Goal: Task Accomplishment & Management: Manage account settings

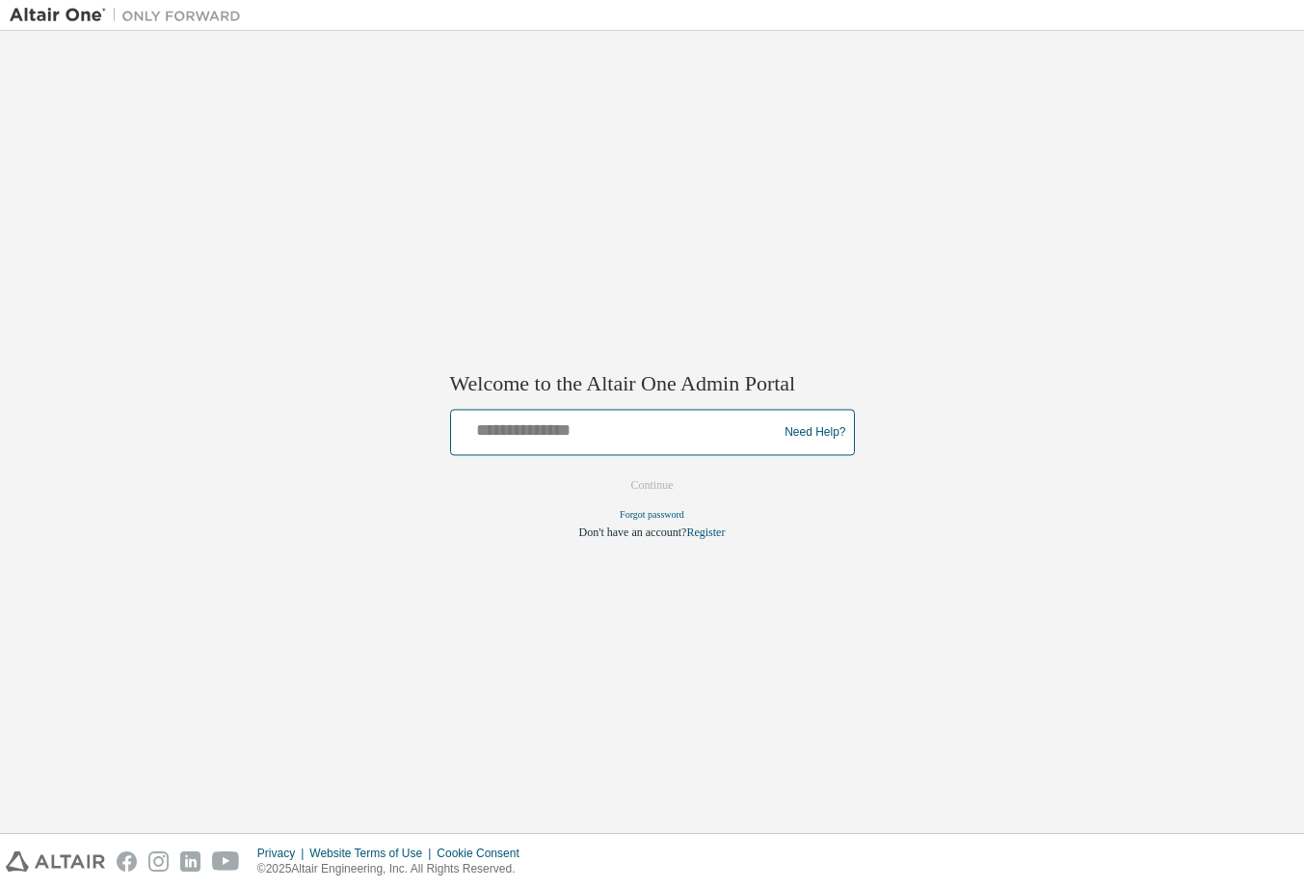
drag, startPoint x: 491, startPoint y: 441, endPoint x: 222, endPoint y: 529, distance: 282.8
type input "**********"
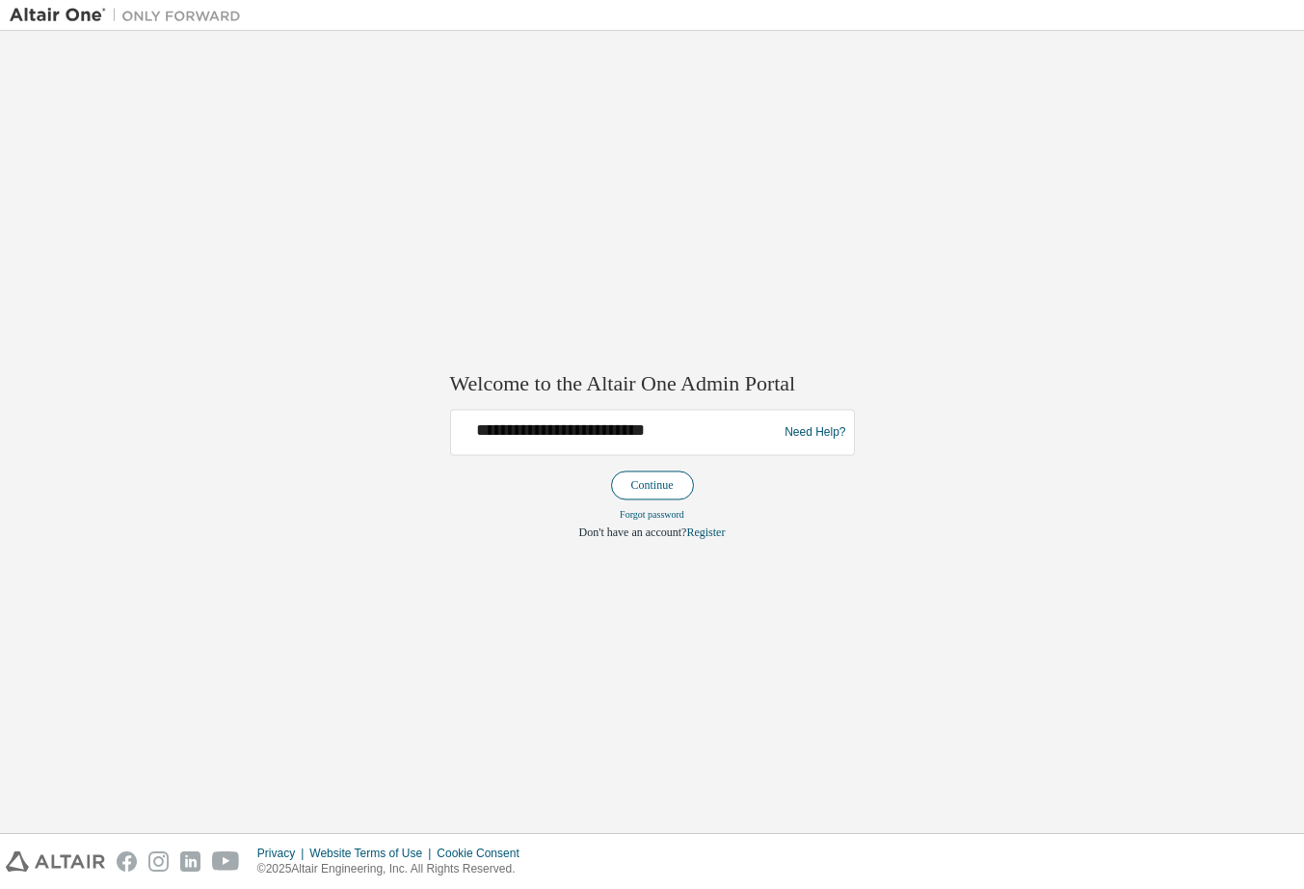
click at [661, 491] on button "Continue" at bounding box center [652, 485] width 83 height 29
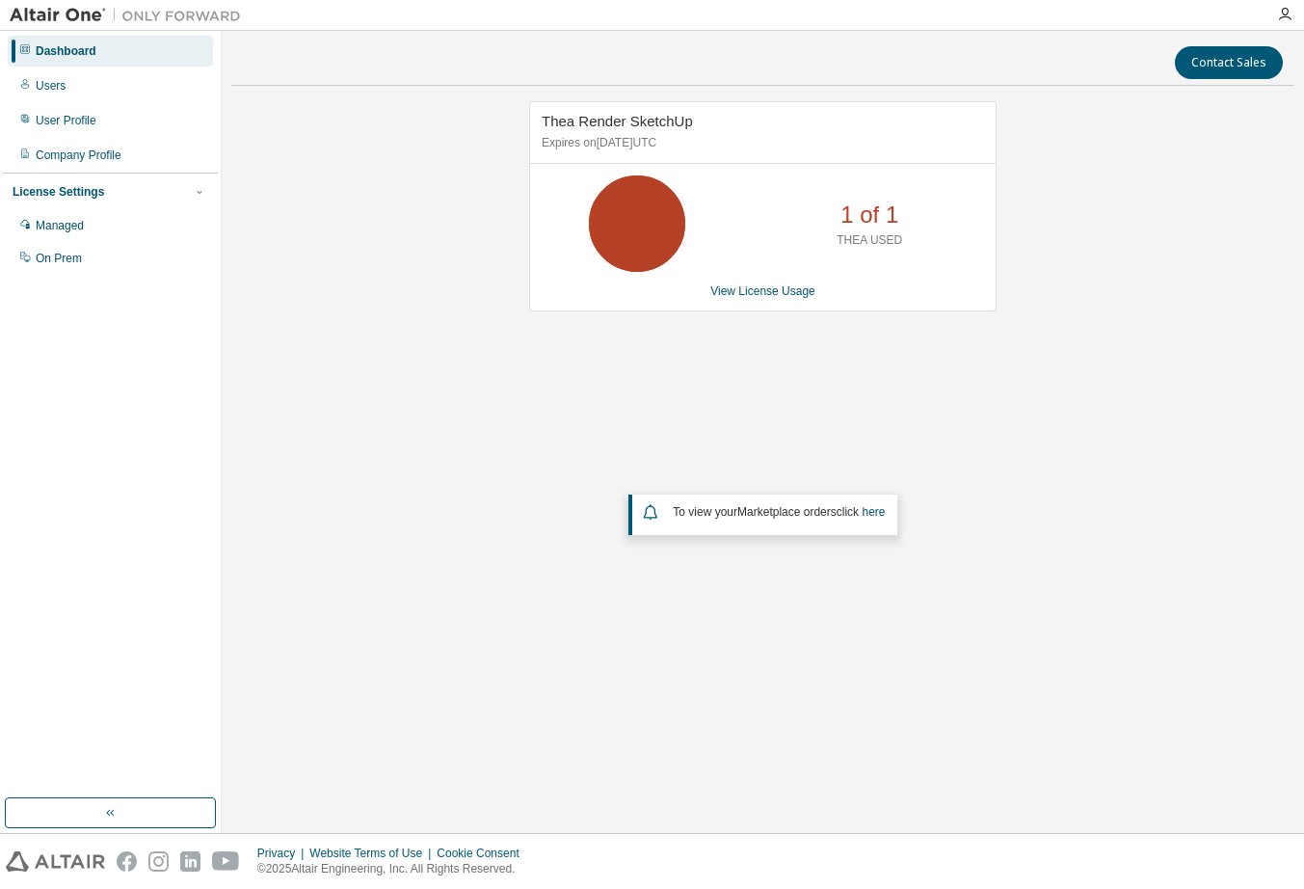
click at [677, 618] on div "[PERSON_NAME] SketchUp Expires on [DATE] UTC 1 of 1 THEA USED View License Usag…" at bounding box center [762, 389] width 1063 height 577
click at [425, 159] on div "[PERSON_NAME] SketchUp Expires on [DATE] UTC 1 of 1 THEA USED View License Usag…" at bounding box center [762, 389] width 1063 height 577
click at [731, 261] on div "1 of 1 THEA USED" at bounding box center [762, 223] width 465 height 96
click at [635, 239] on icon at bounding box center [637, 223] width 48 height 48
